Goal: Check status: Check status

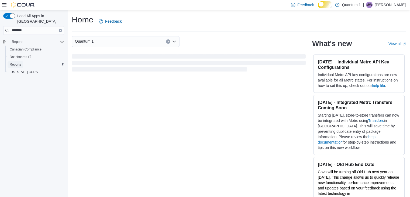
click at [21, 62] on span "Reports" at bounding box center [15, 64] width 11 height 4
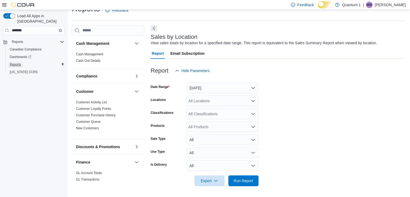
scroll to position [15, 0]
click at [225, 88] on button "[DATE]" at bounding box center [222, 87] width 72 height 11
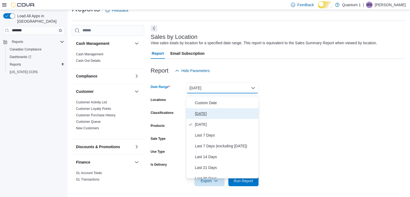
click at [203, 112] on span "[DATE]" at bounding box center [225, 113] width 61 height 6
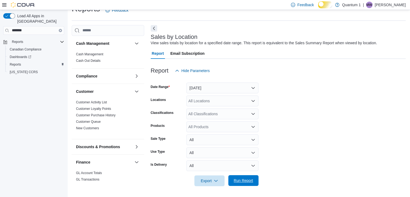
click at [239, 181] on span "Run Report" at bounding box center [242, 179] width 19 height 5
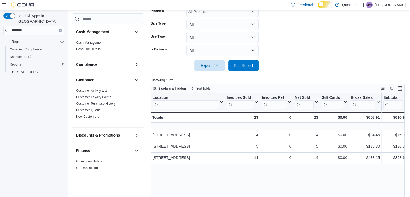
scroll to position [123, 0]
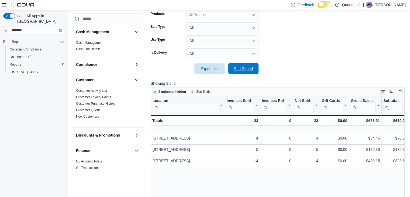
click at [240, 71] on span "Run Report" at bounding box center [242, 68] width 19 height 5
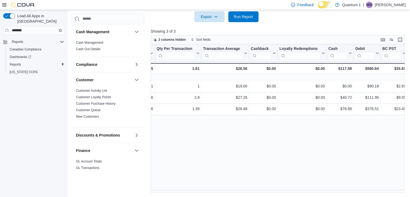
scroll to position [0, 0]
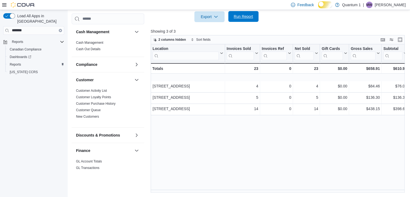
click at [245, 14] on span "Run Report" at bounding box center [242, 16] width 19 height 5
click at [245, 15] on span "Run Report" at bounding box center [242, 16] width 19 height 5
